Goal: Information Seeking & Learning: Learn about a topic

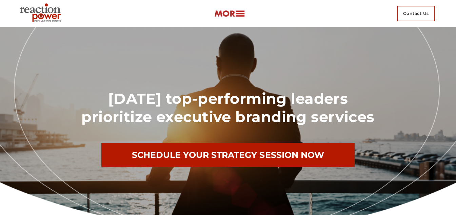
scroll to position [2211, 0]
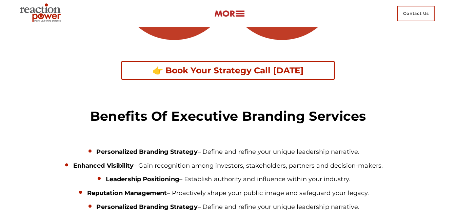
click at [432, 150] on ul "Personalized Branding Strategy – Define and refine your unique leadership narra…" at bounding box center [228, 178] width 430 height 69
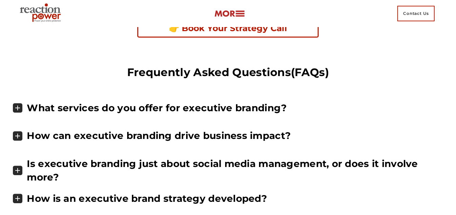
scroll to position [2472, 0]
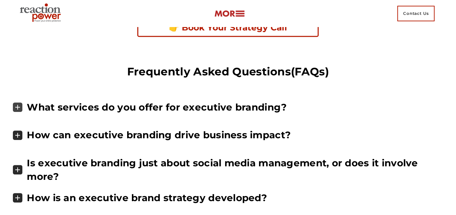
click at [283, 108] on h4 "What services do you offer for executive branding?" at bounding box center [156, 108] width 259 height 12
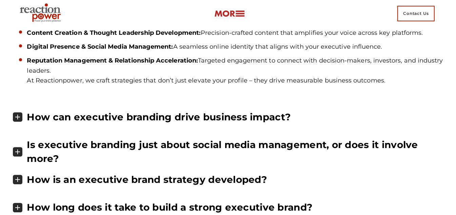
scroll to position [2627, 0]
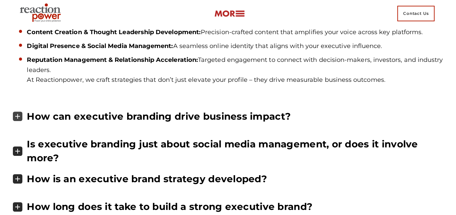
click at [191, 115] on h4 "How can executive branding drive business impact?" at bounding box center [158, 117] width 263 height 12
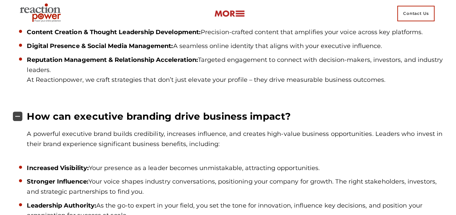
click at [191, 115] on h4 "How can executive branding drive business impact?" at bounding box center [158, 117] width 263 height 12
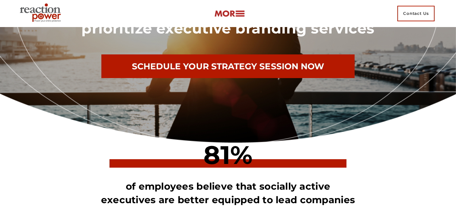
scroll to position [0, 0]
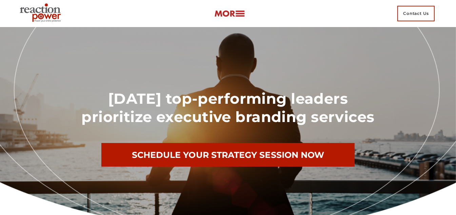
click at [42, 12] on img at bounding box center [41, 13] width 49 height 24
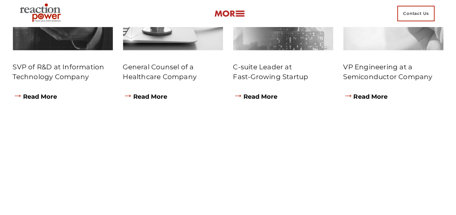
scroll to position [3318, 0]
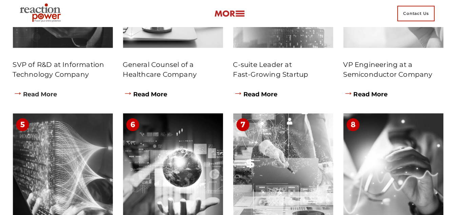
click at [45, 92] on link "→ Read More" at bounding box center [35, 94] width 44 height 7
